Goal: Find specific page/section

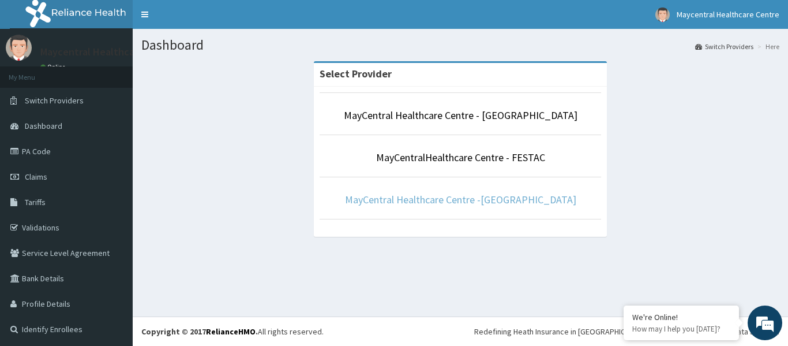
click at [442, 200] on link "MayCentral Healthcare Centre -[GEOGRAPHIC_DATA]" at bounding box center [460, 199] width 231 height 13
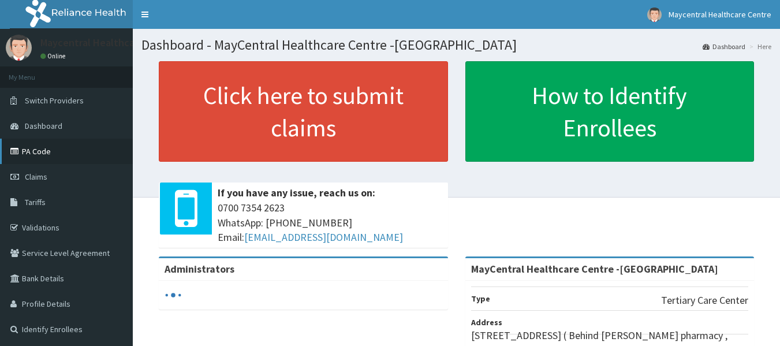
click at [77, 148] on link "PA Code" at bounding box center [66, 150] width 133 height 25
